Goal: Find specific page/section: Find specific page/section

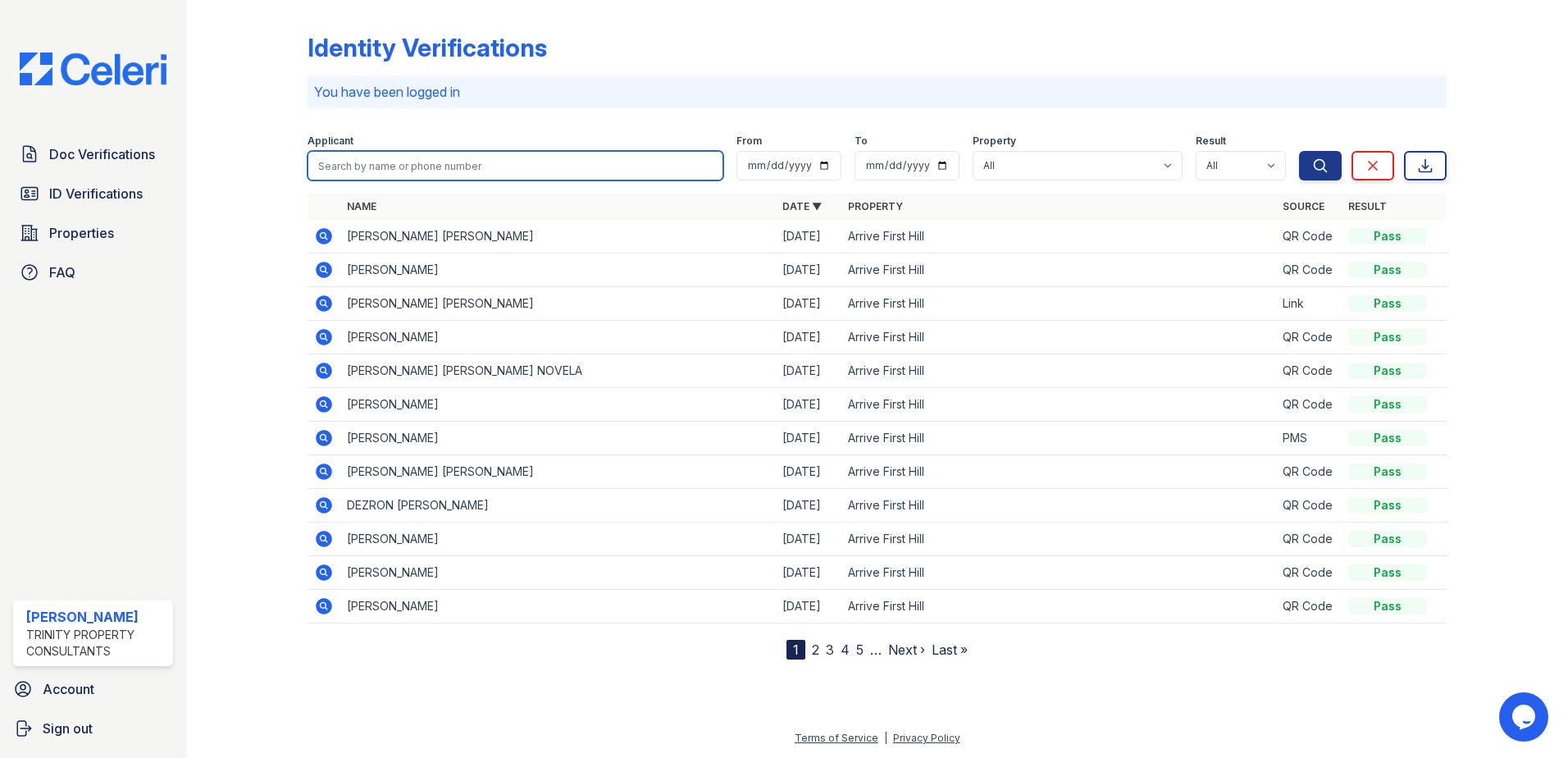
click at [376, 161] on input "search" at bounding box center [515, 165] width 416 height 29
type input "[PERSON_NAME]"
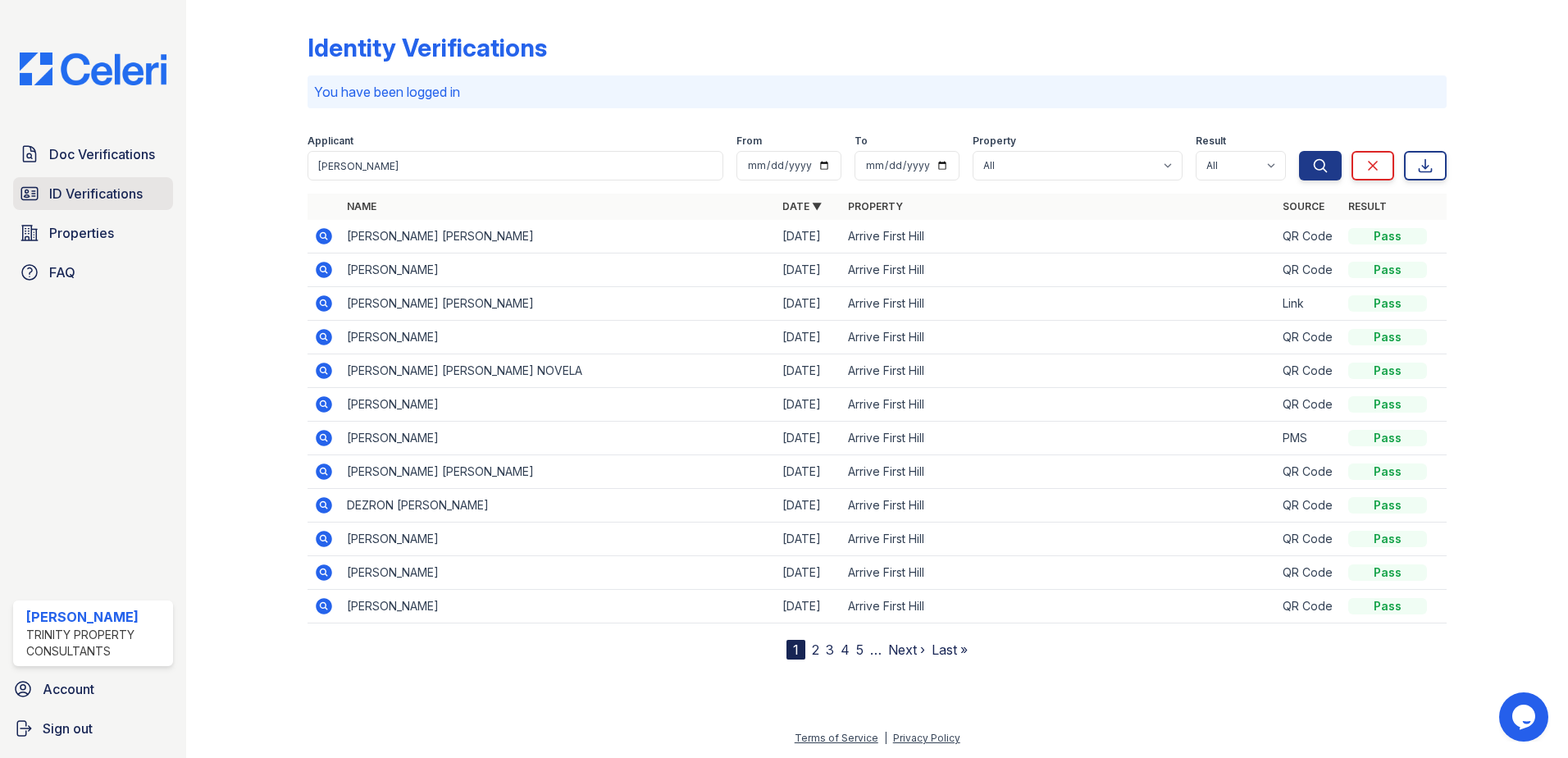
click at [106, 190] on span "ID Verifications" at bounding box center [96, 194] width 93 height 20
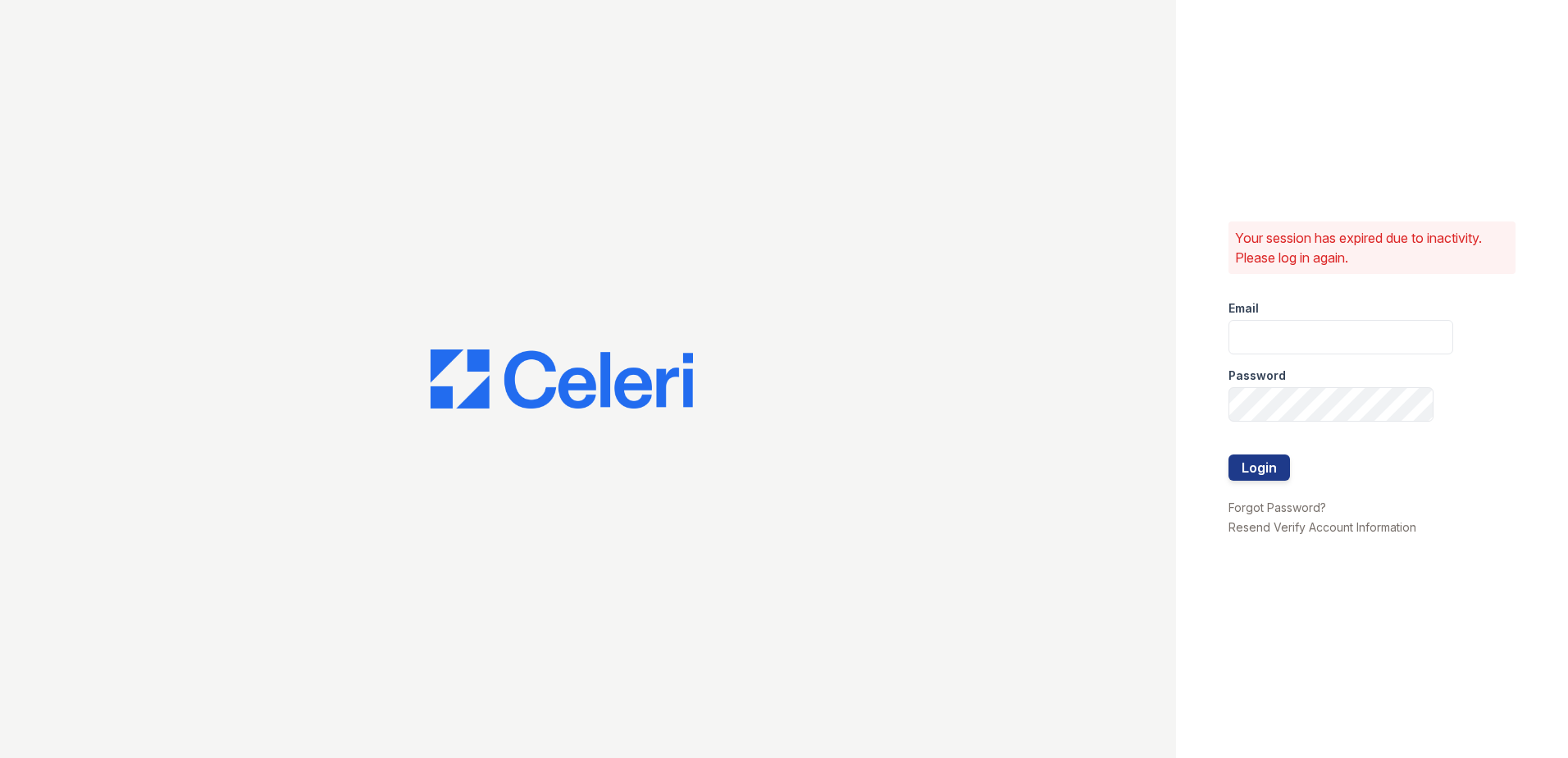
type input "nkassem@trinity-pm.com"
click at [1251, 469] on button "Login" at bounding box center [1259, 467] width 62 height 26
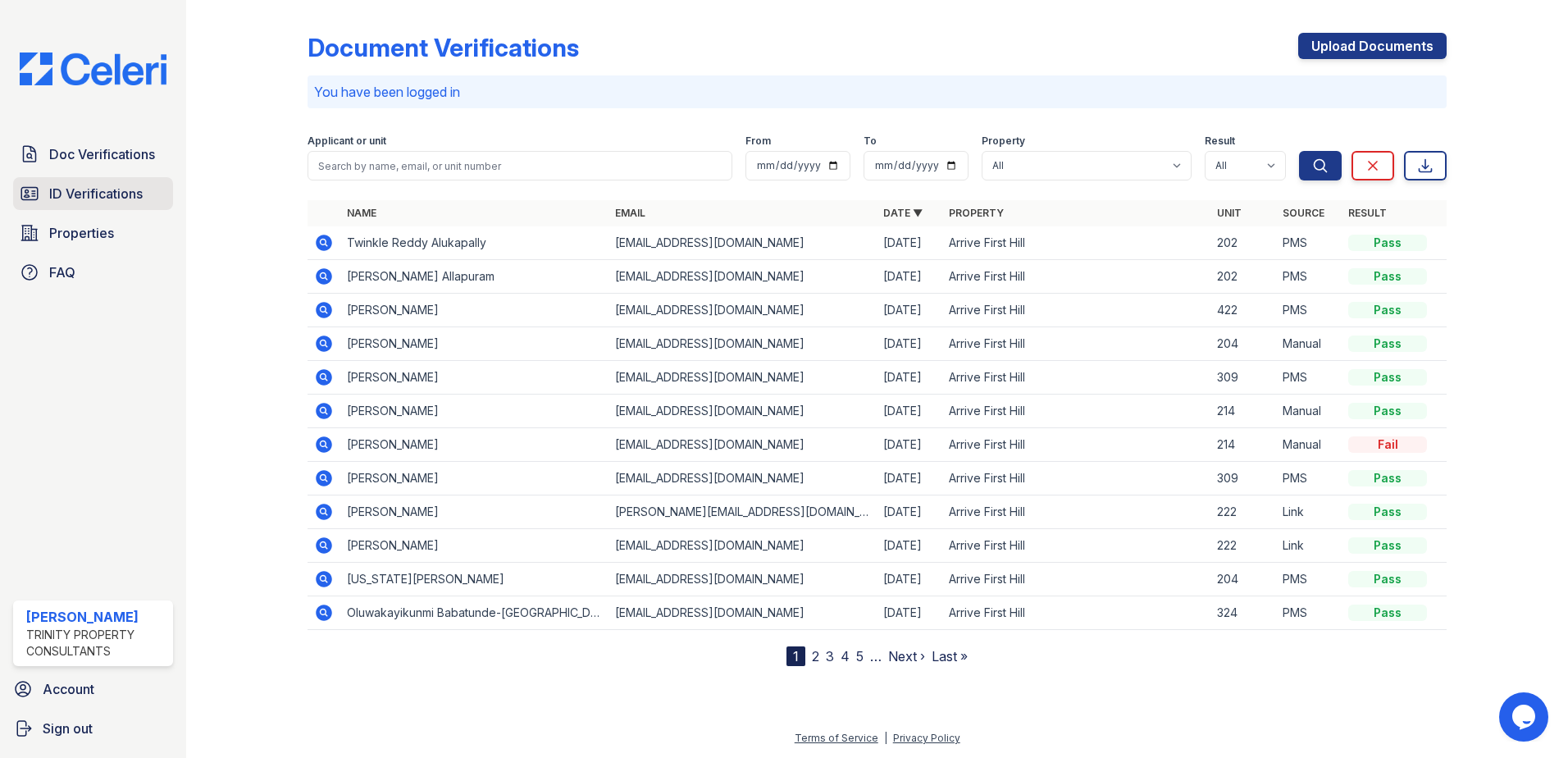
click at [98, 200] on span "ID Verifications" at bounding box center [96, 194] width 93 height 20
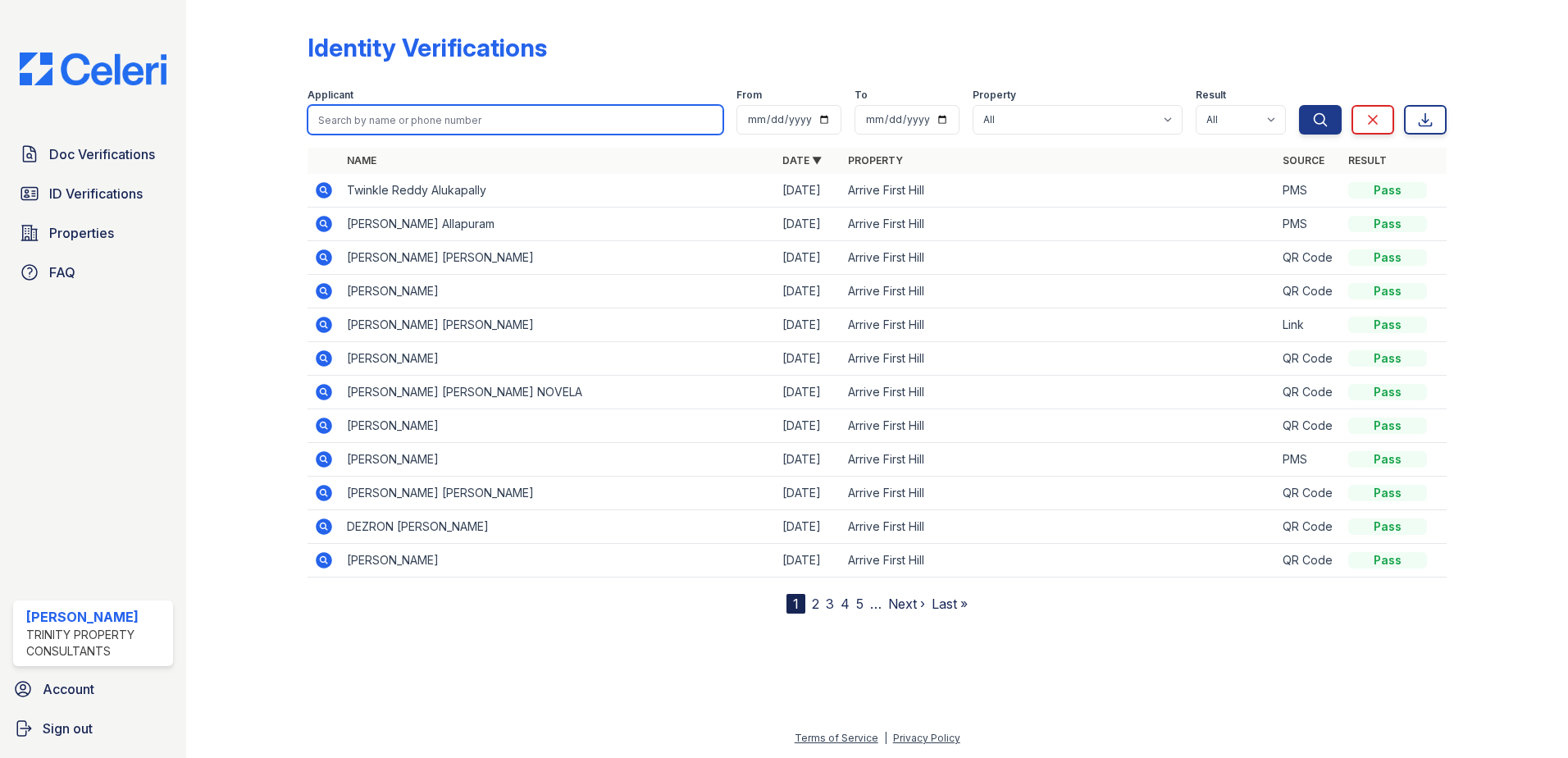
click at [379, 121] on input "search" at bounding box center [515, 119] width 416 height 29
type input "[PERSON_NAME]"
click at [1298, 105] on button "Search" at bounding box center [1319, 119] width 43 height 29
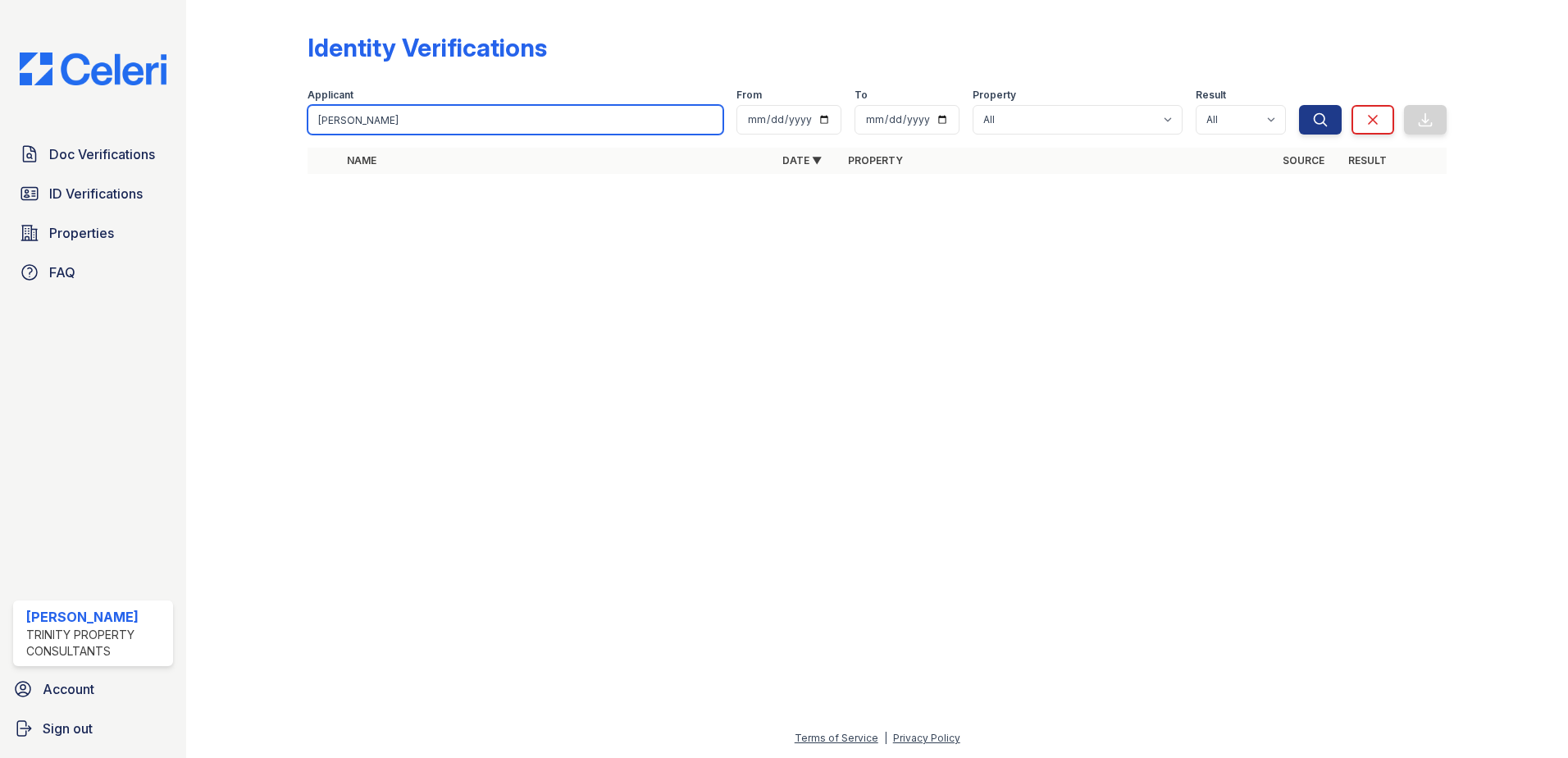
click at [708, 121] on input "[PERSON_NAME]" at bounding box center [515, 119] width 416 height 29
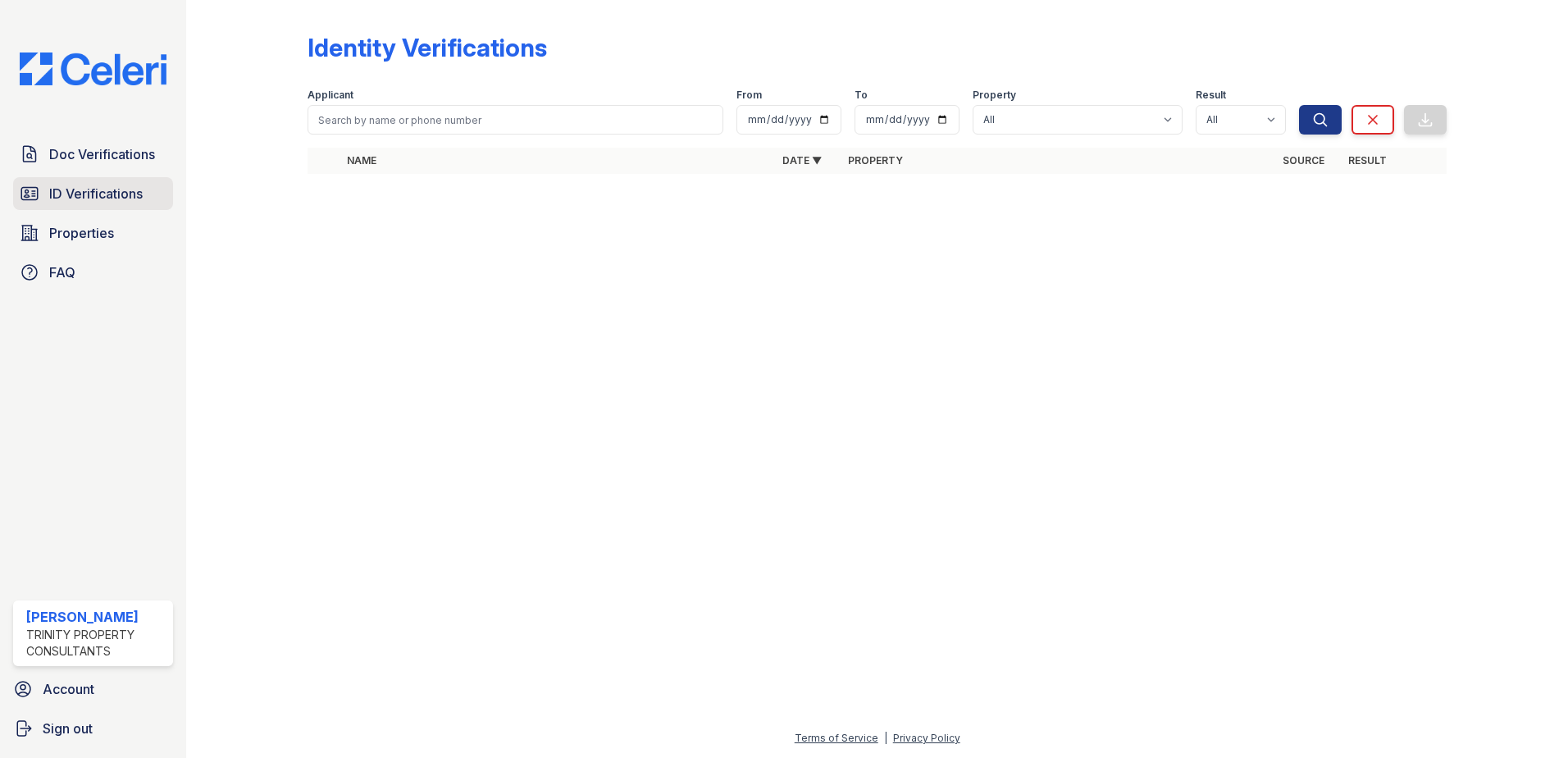
click at [113, 195] on span "ID Verifications" at bounding box center [96, 194] width 93 height 20
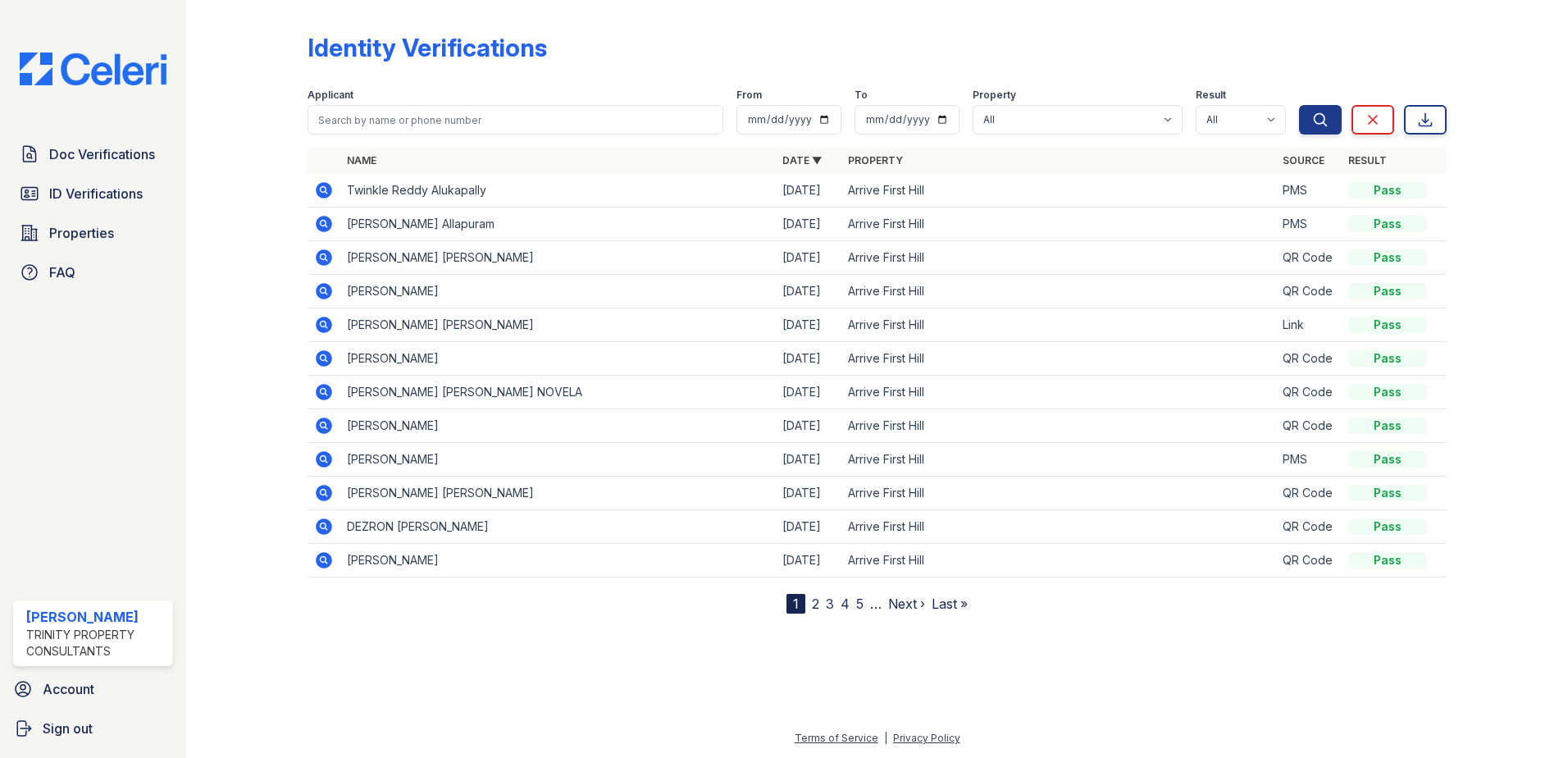
click at [833, 602] on link "3" at bounding box center [829, 604] width 8 height 17
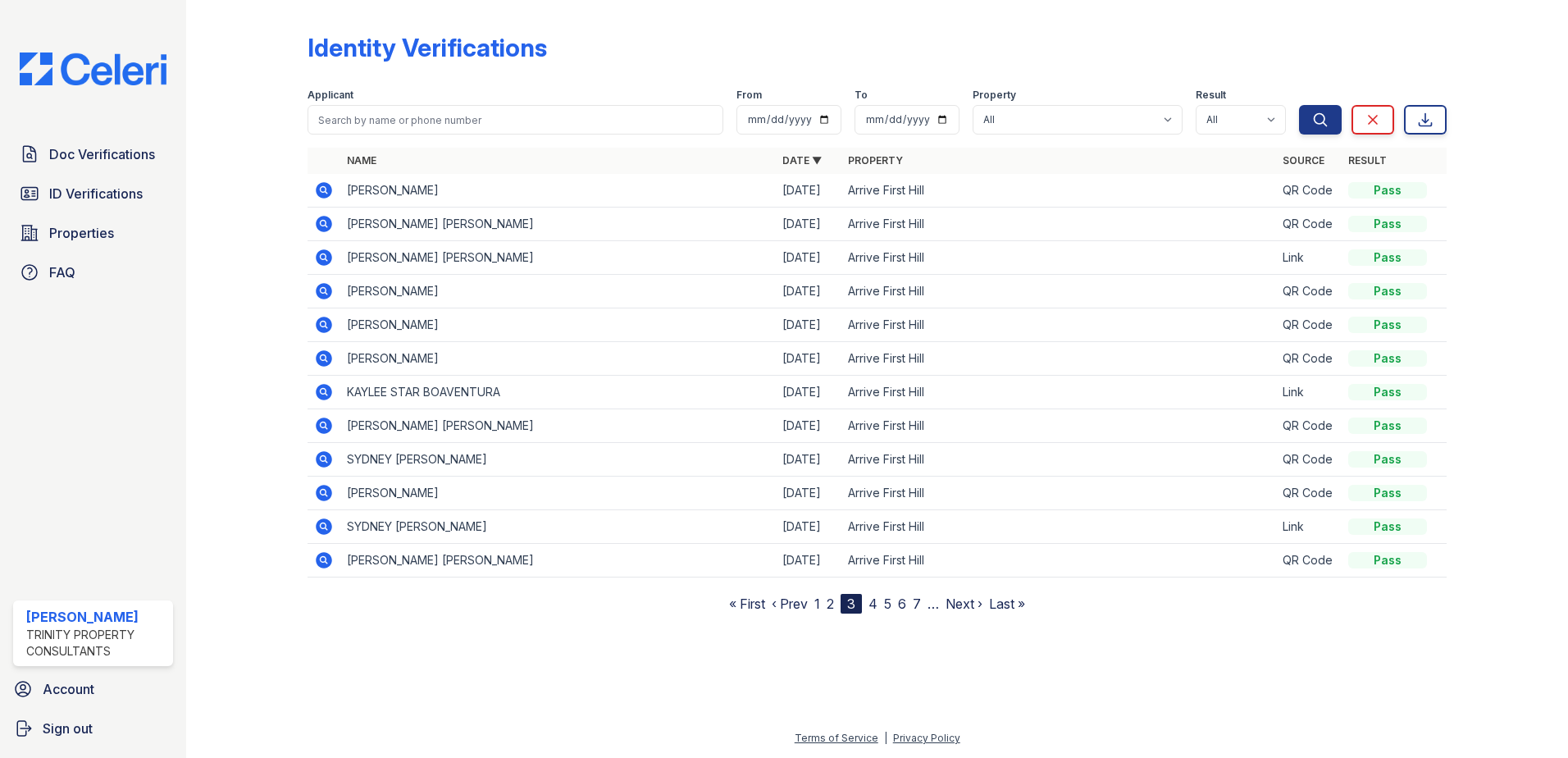
click at [873, 604] on link "4" at bounding box center [872, 604] width 9 height 17
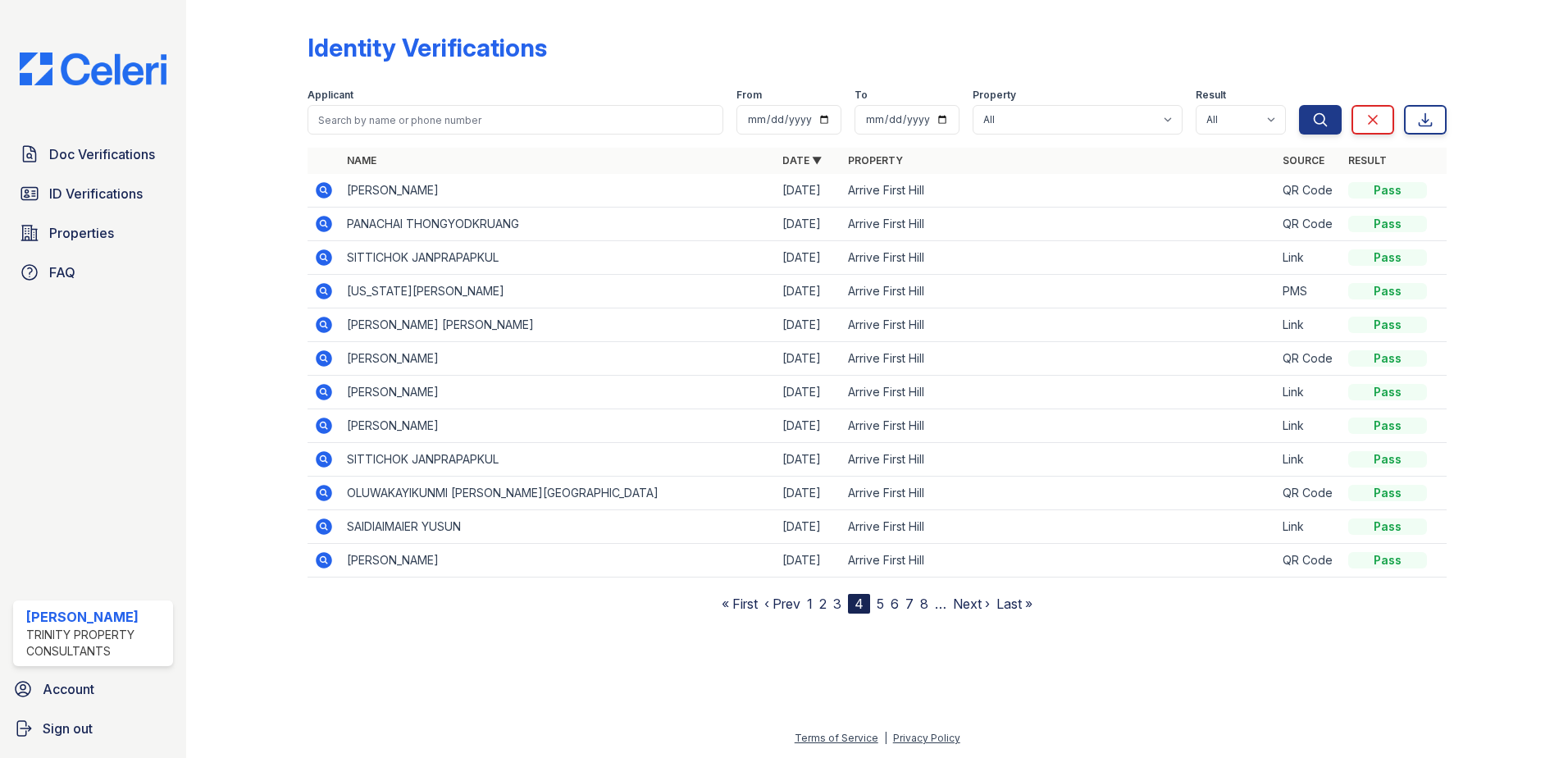
click at [884, 608] on link "5" at bounding box center [880, 604] width 8 height 17
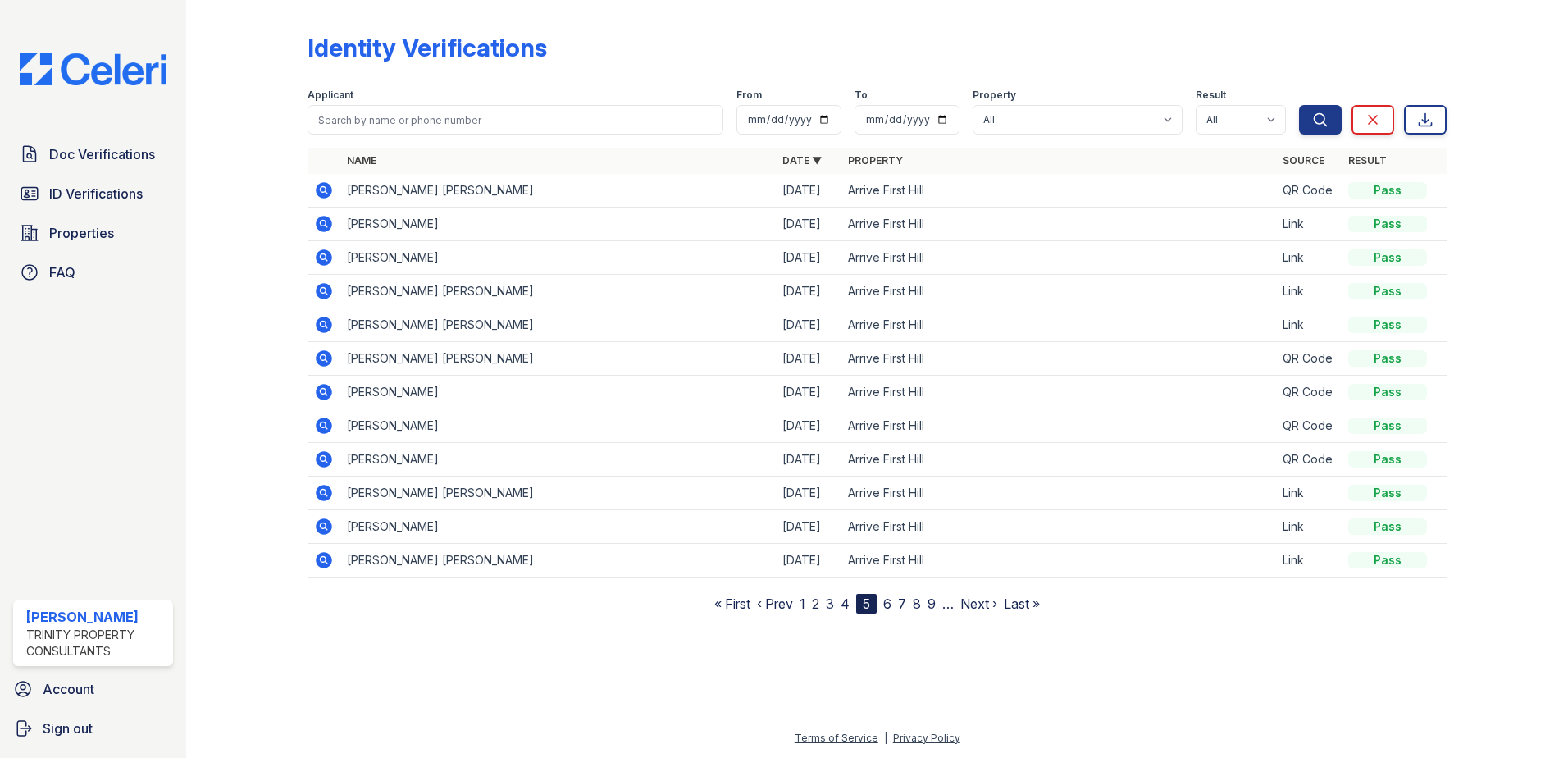
click at [890, 608] on link "6" at bounding box center [887, 604] width 8 height 17
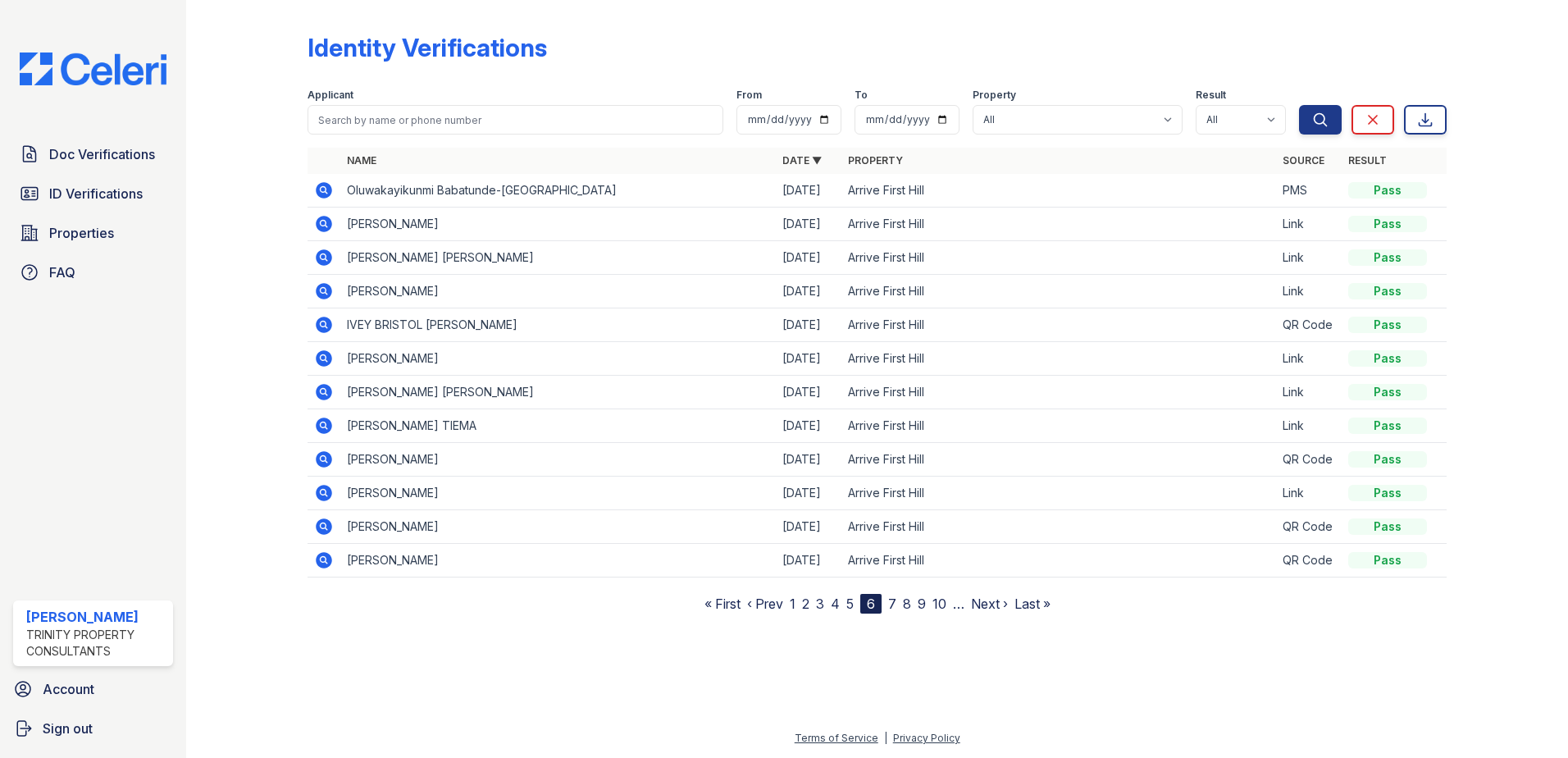
click at [893, 606] on link "7" at bounding box center [892, 604] width 8 height 17
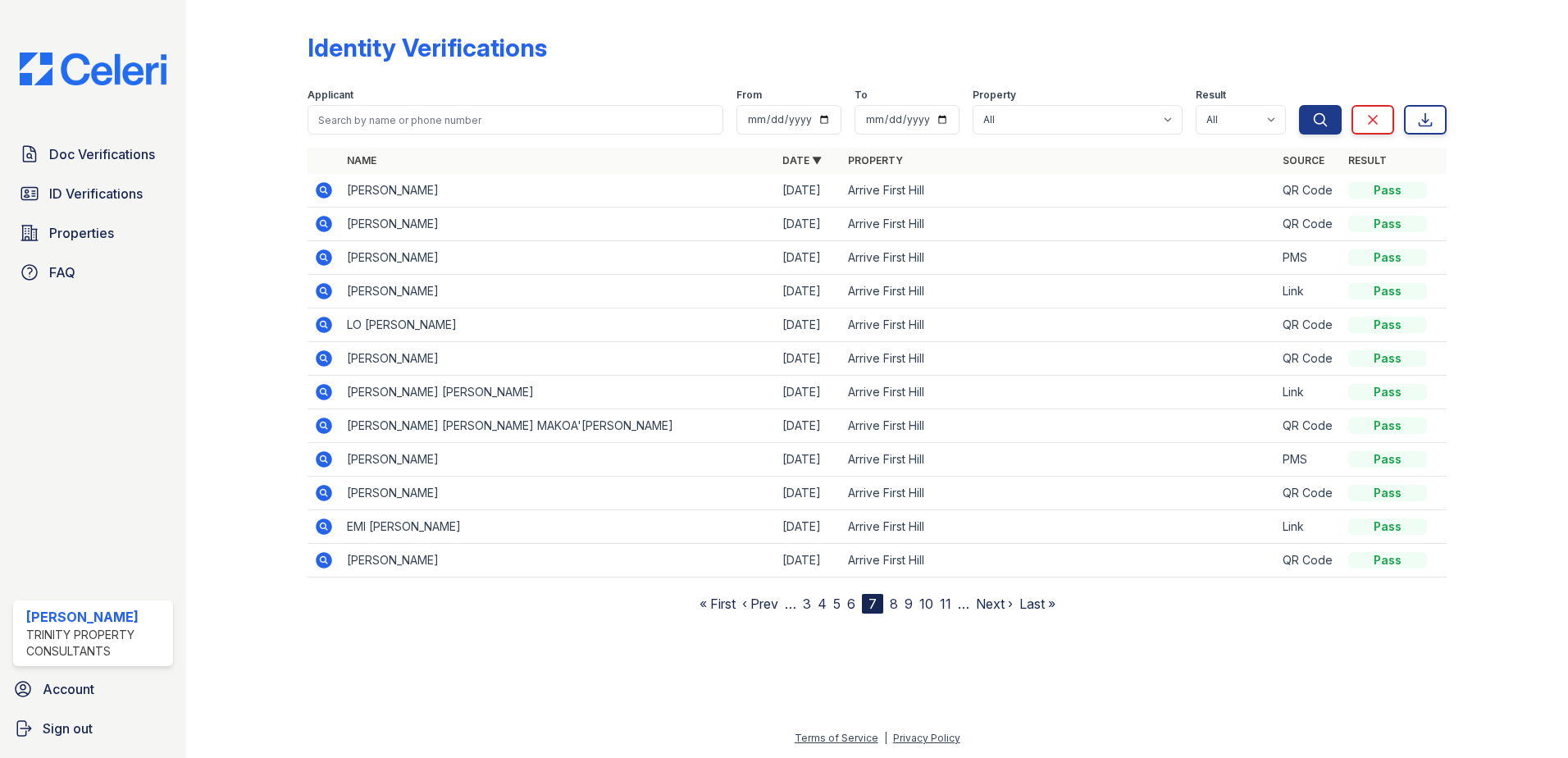
click at [894, 609] on link "8" at bounding box center [894, 604] width 8 height 17
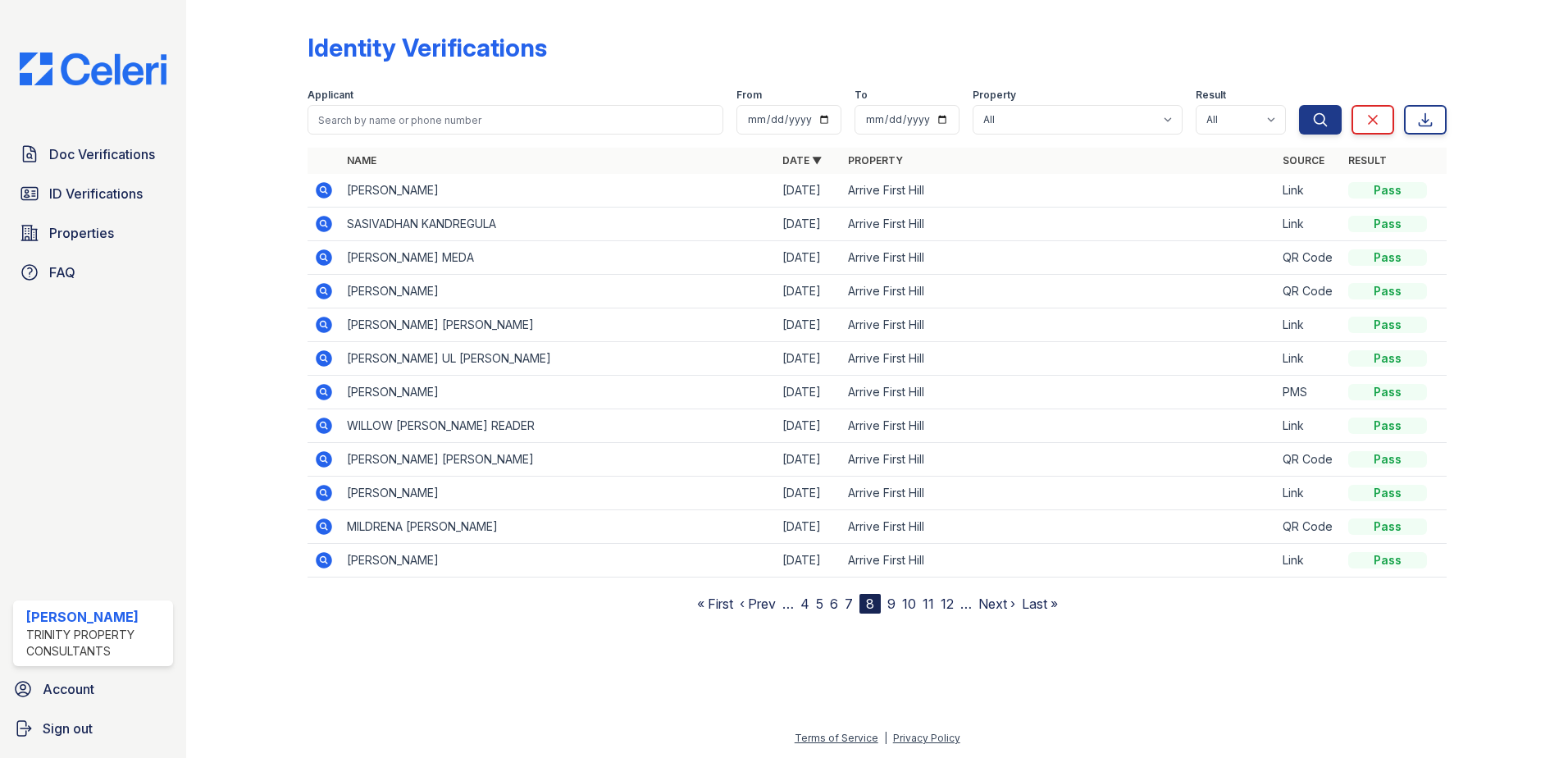
click at [809, 604] on link "4" at bounding box center [804, 604] width 9 height 17
